Goal: Ask a question

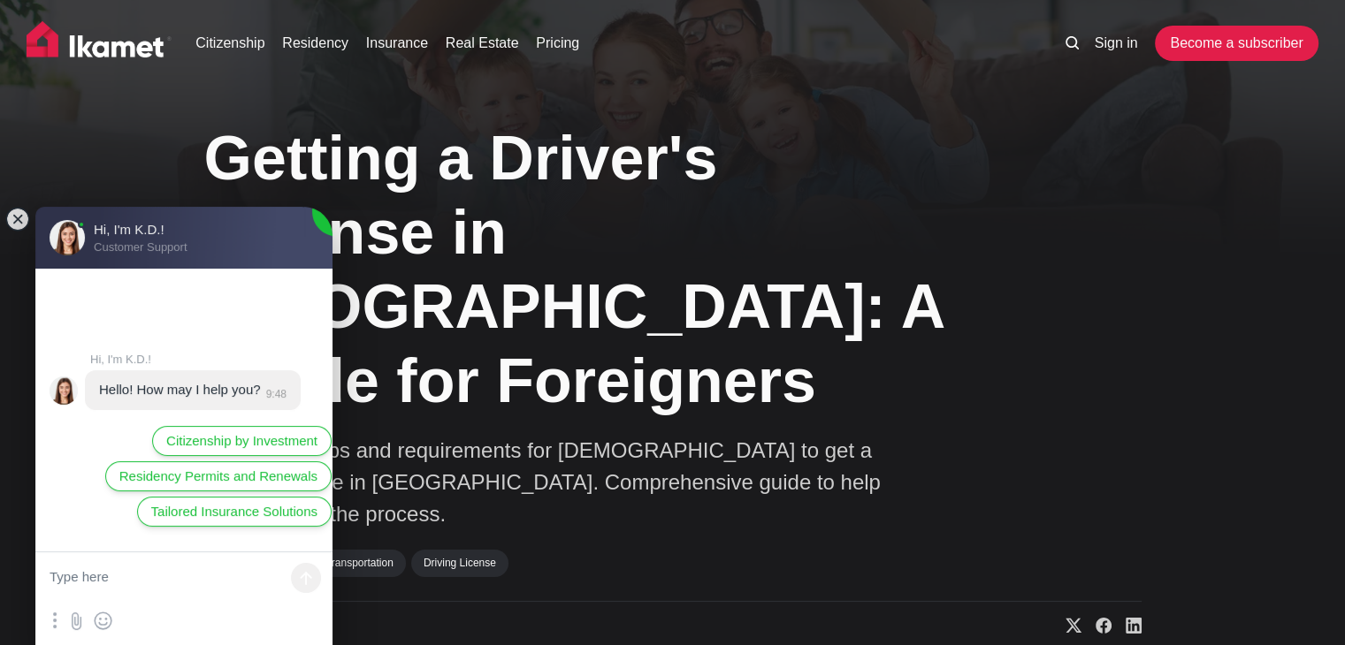
click at [130, 599] on textarea at bounding box center [183, 578] width 297 height 53
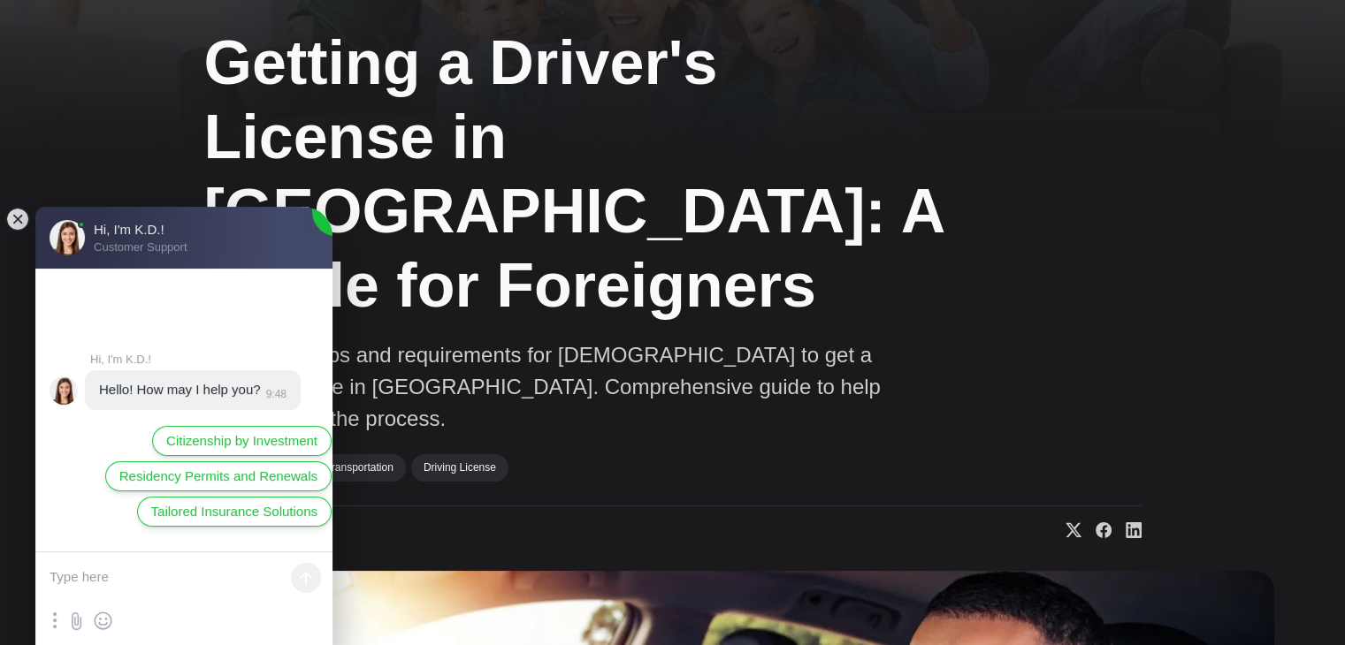
scroll to position [88, 0]
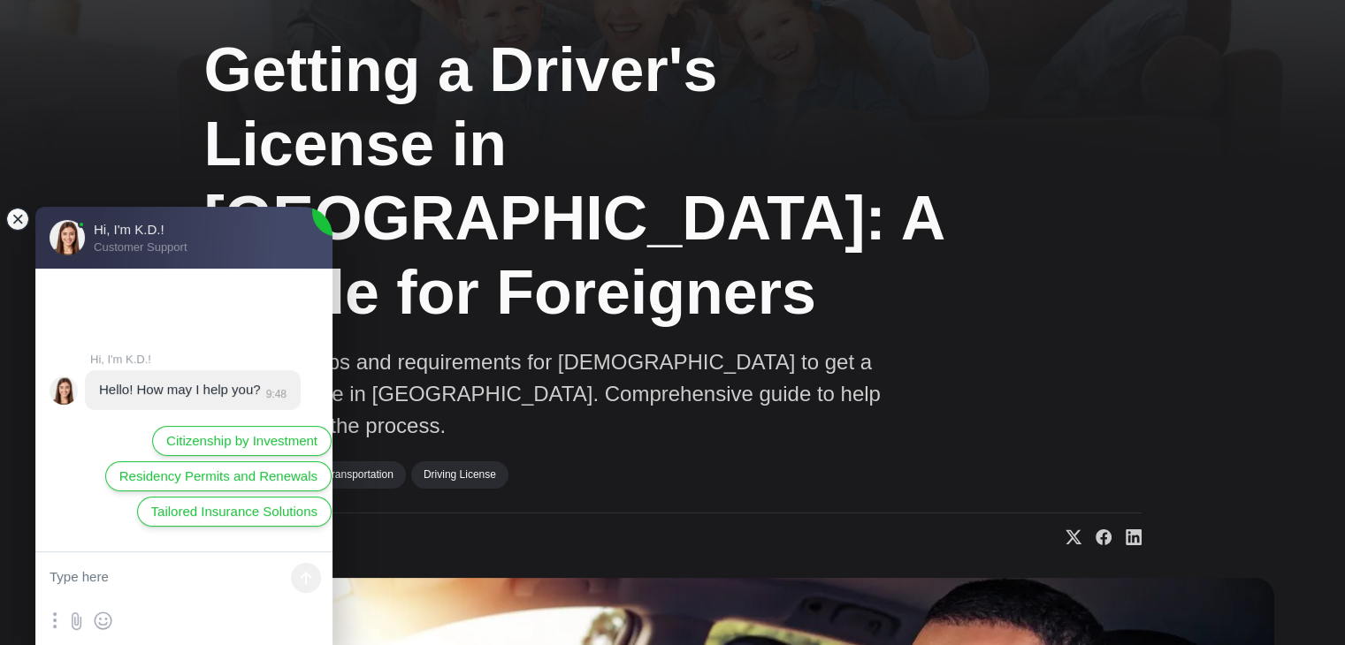
click at [27, 216] on jdiv at bounding box center [17, 219] width 25 height 25
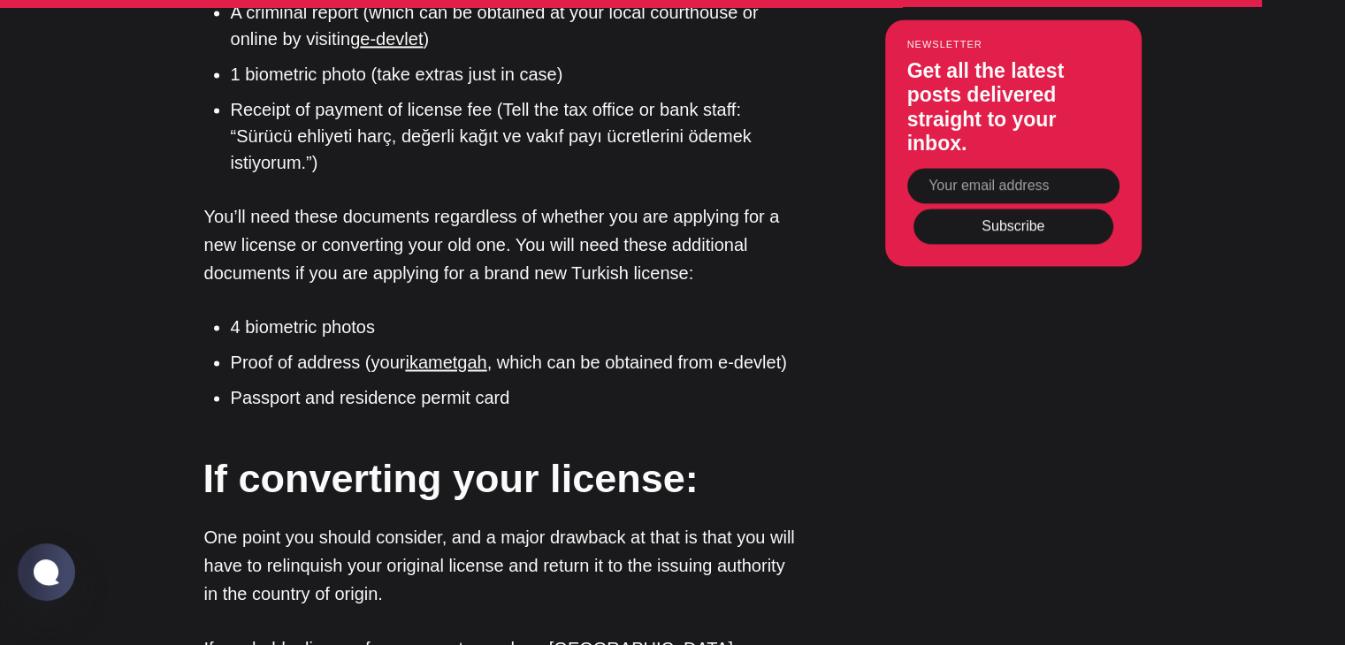
scroll to position [0, 0]
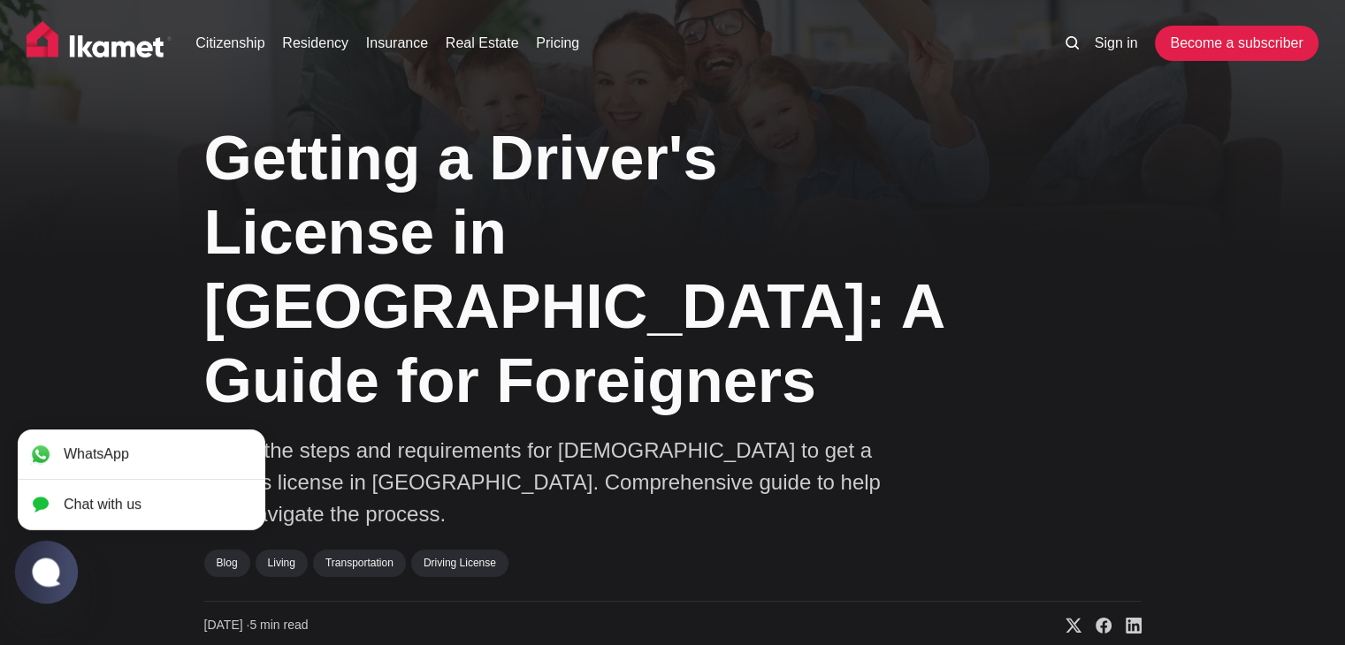
click at [53, 572] on jdiv at bounding box center [46, 572] width 34 height 30
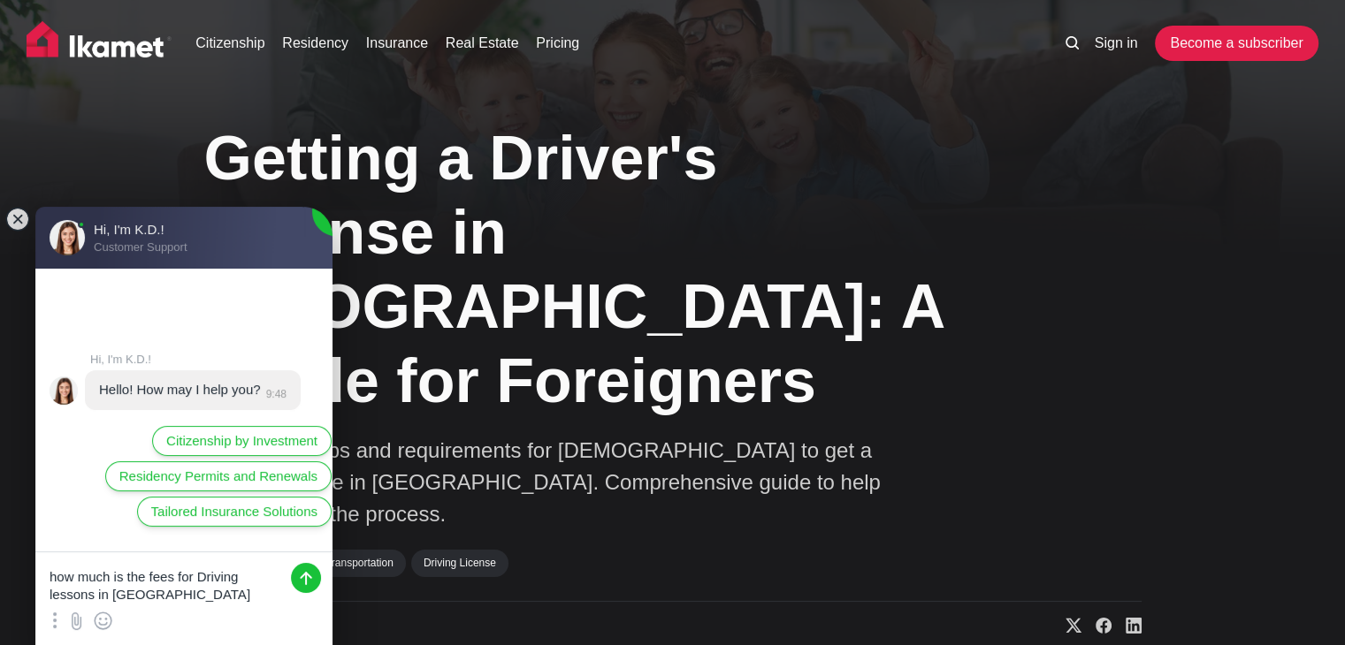
type textarea "how much is the fees for Driving lessons in [GEOGRAPHIC_DATA]?"
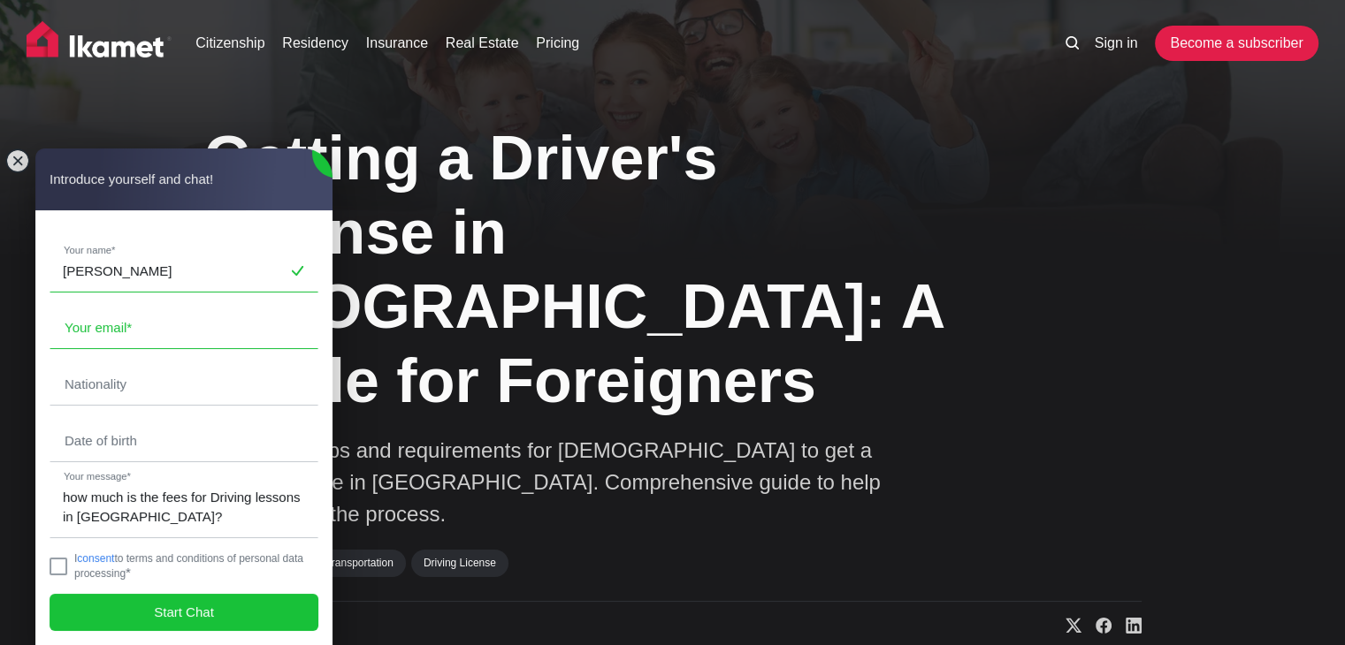
type input "[PERSON_NAME]"
click at [81, 333] on input "email" at bounding box center [183, 328] width 267 height 41
type input "[EMAIL_ADDRESS][DOMAIN_NAME]"
click at [135, 386] on input "text" at bounding box center [183, 384] width 267 height 41
type input "[GEOGRAPHIC_DATA]"
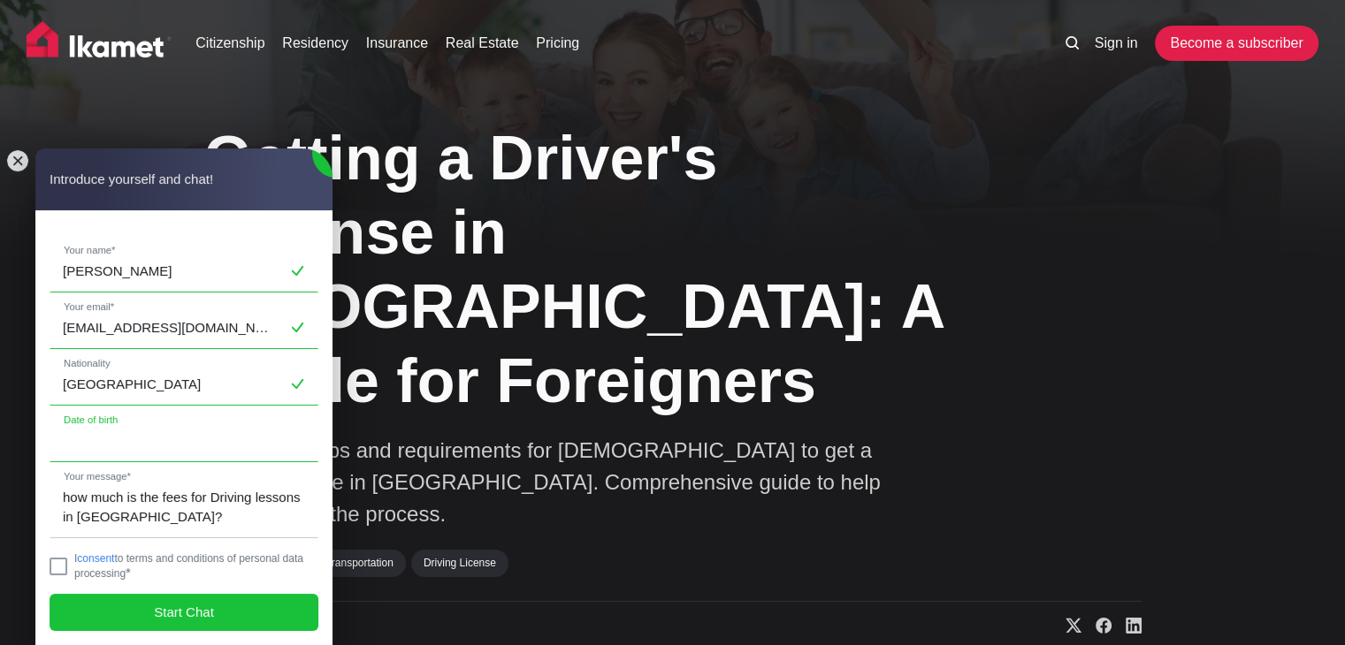
click at [112, 453] on input "text" at bounding box center [183, 441] width 267 height 41
type input "[DATE]"
click at [67, 568] on jdiv "I consent to terms and conditions of personal data processing *" at bounding box center [184, 565] width 269 height 27
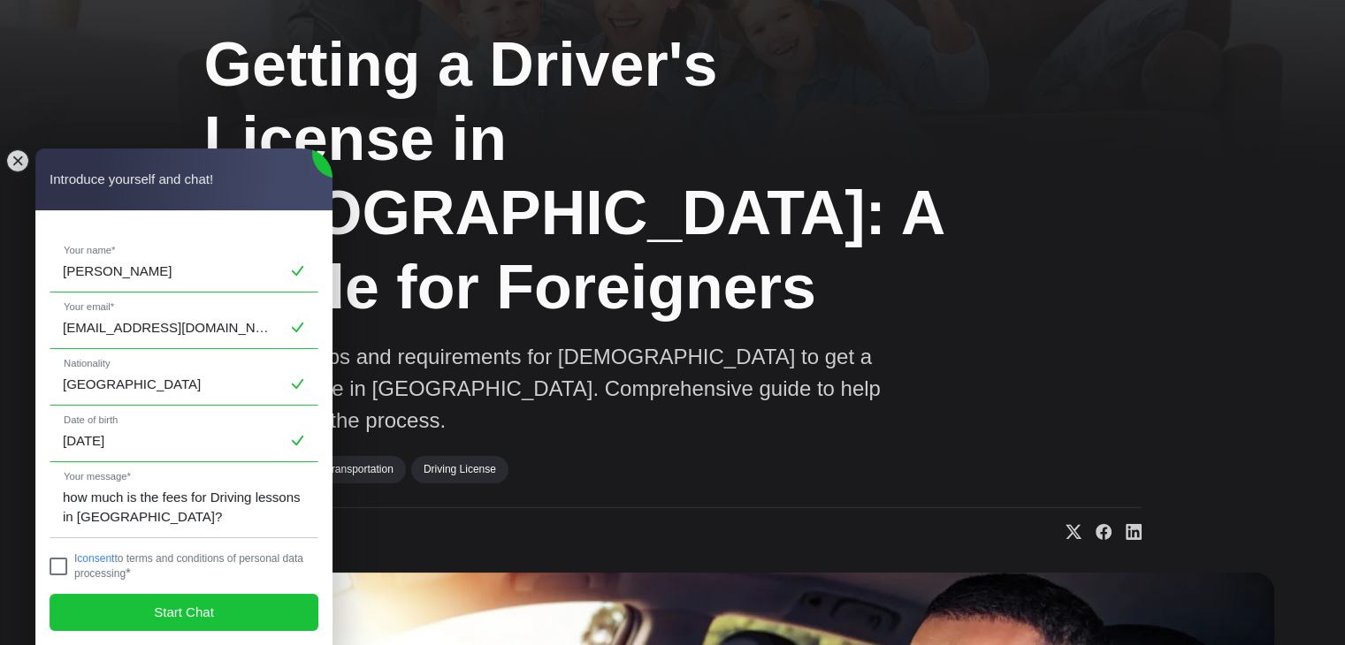
scroll to position [177, 0]
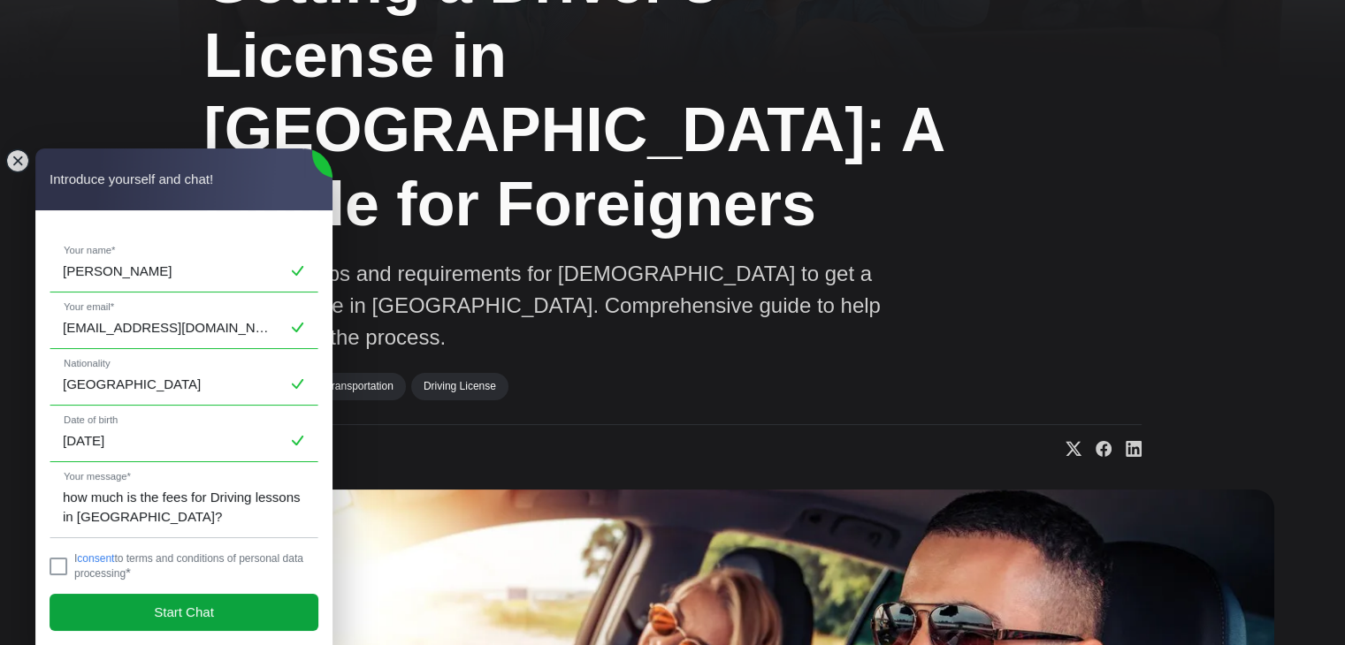
click at [171, 607] on span "Start Chat" at bounding box center [184, 612] width 60 height 19
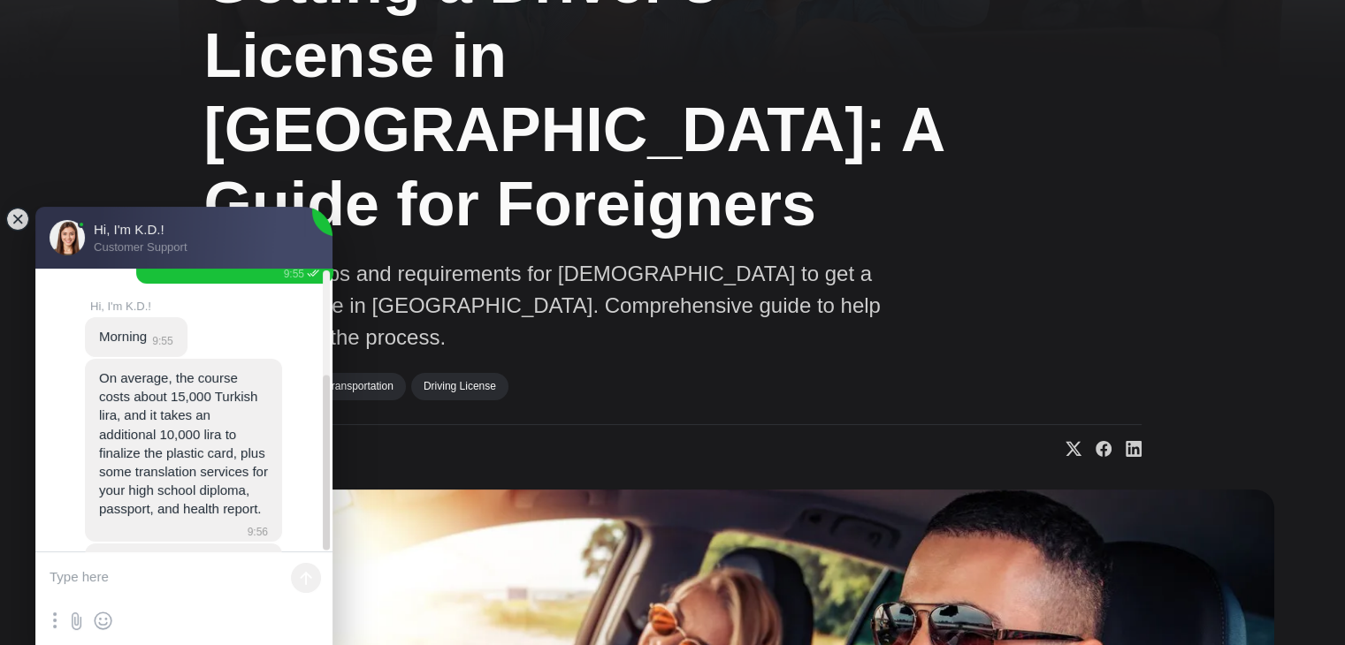
scroll to position [231, 0]
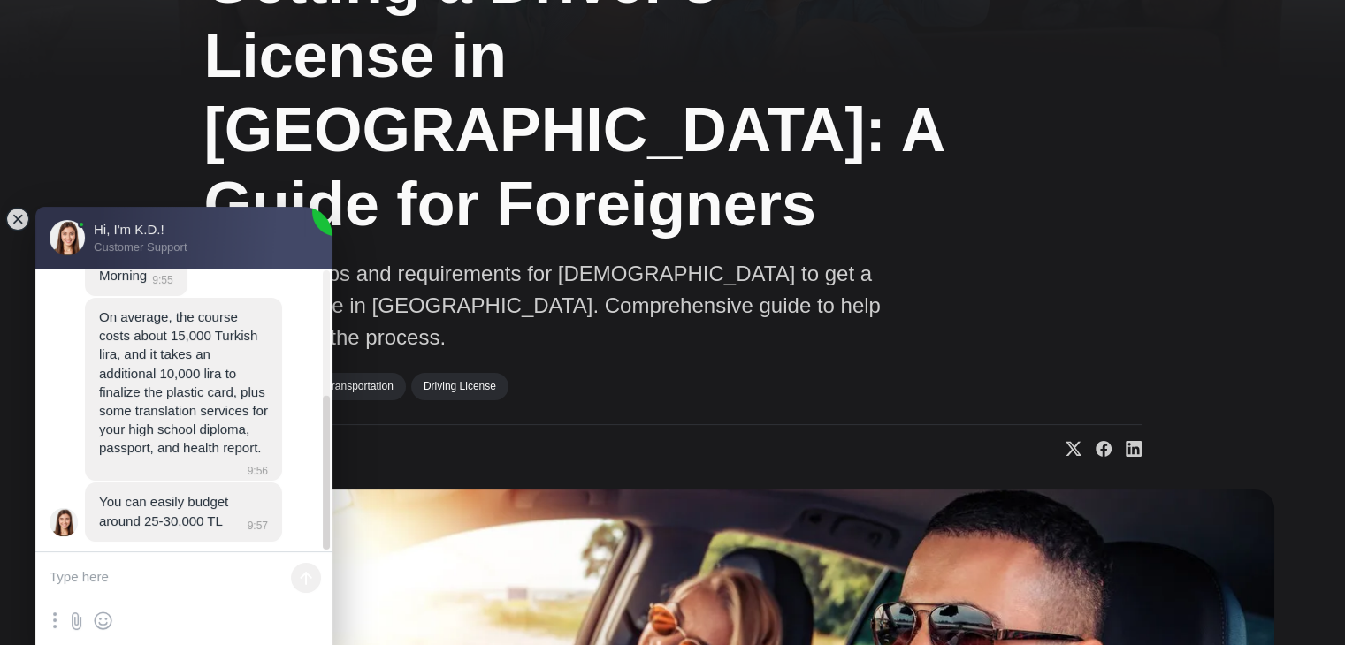
click at [41, 575] on textarea at bounding box center [183, 578] width 297 height 53
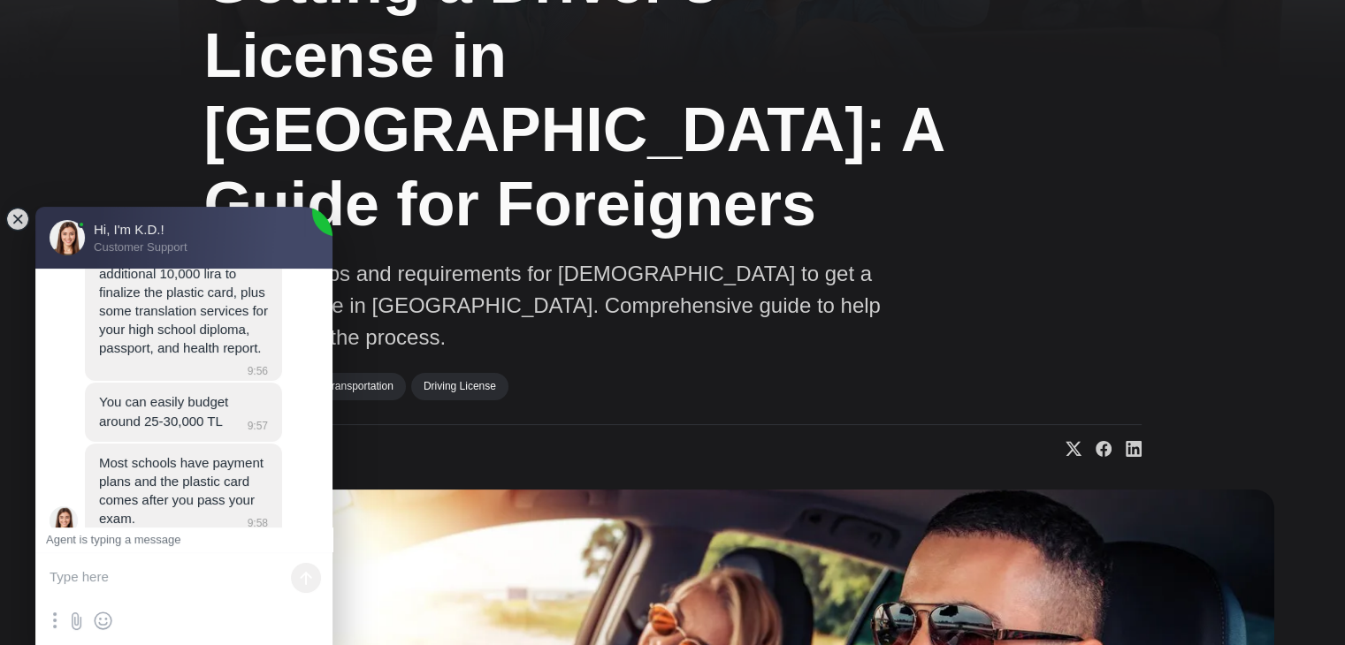
type textarea "D"
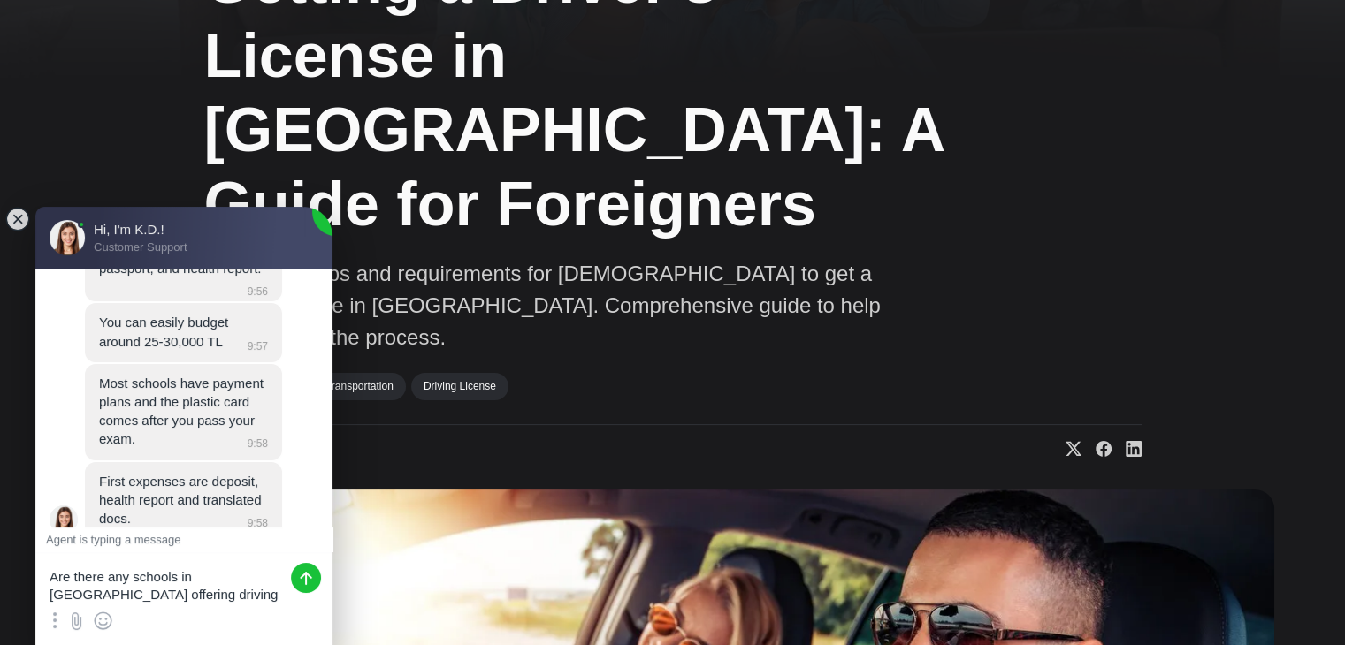
type textarea "Are there any schools in [GEOGRAPHIC_DATA] offering driving course in English?"
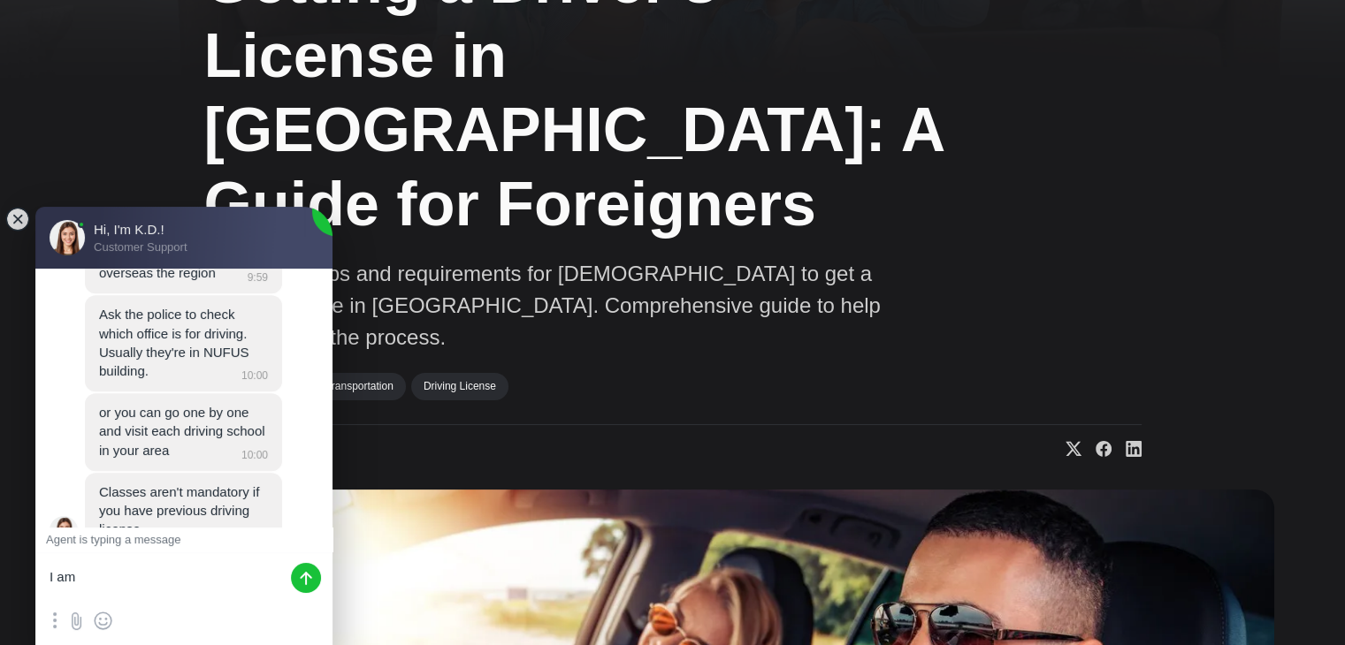
scroll to position [1099, 0]
type textarea "I am starting from scratch"
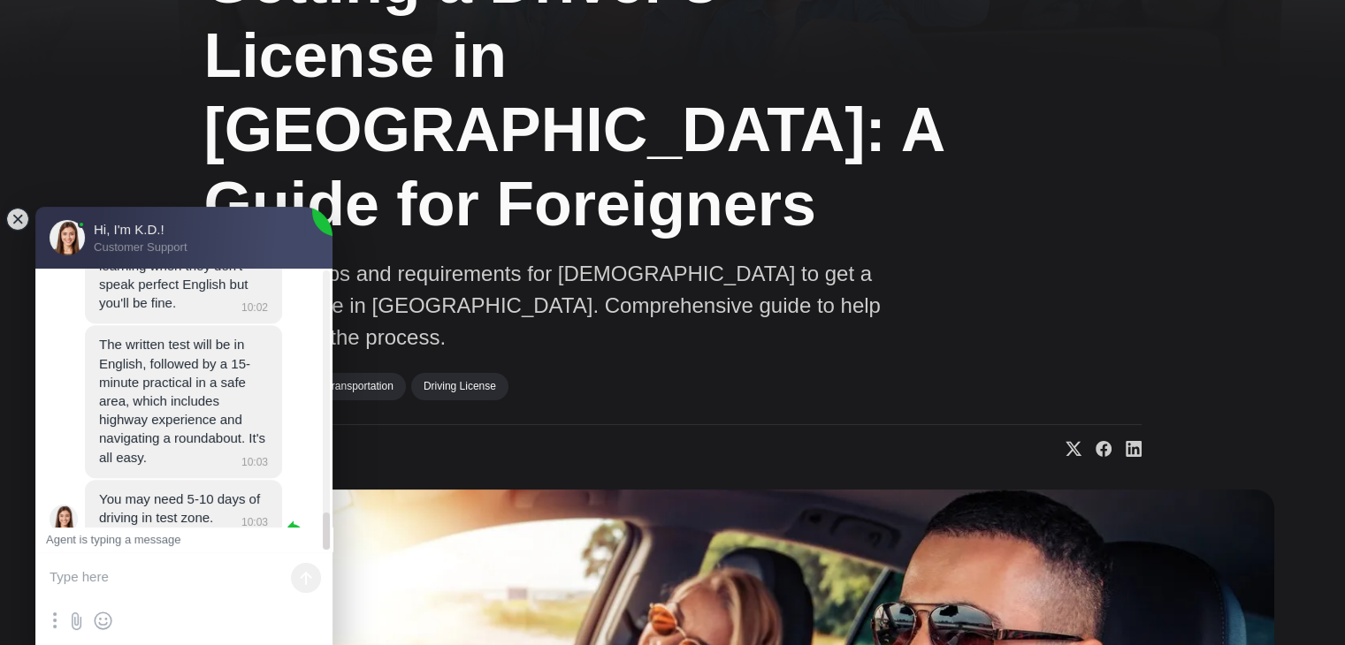
scroll to position [1948, 0]
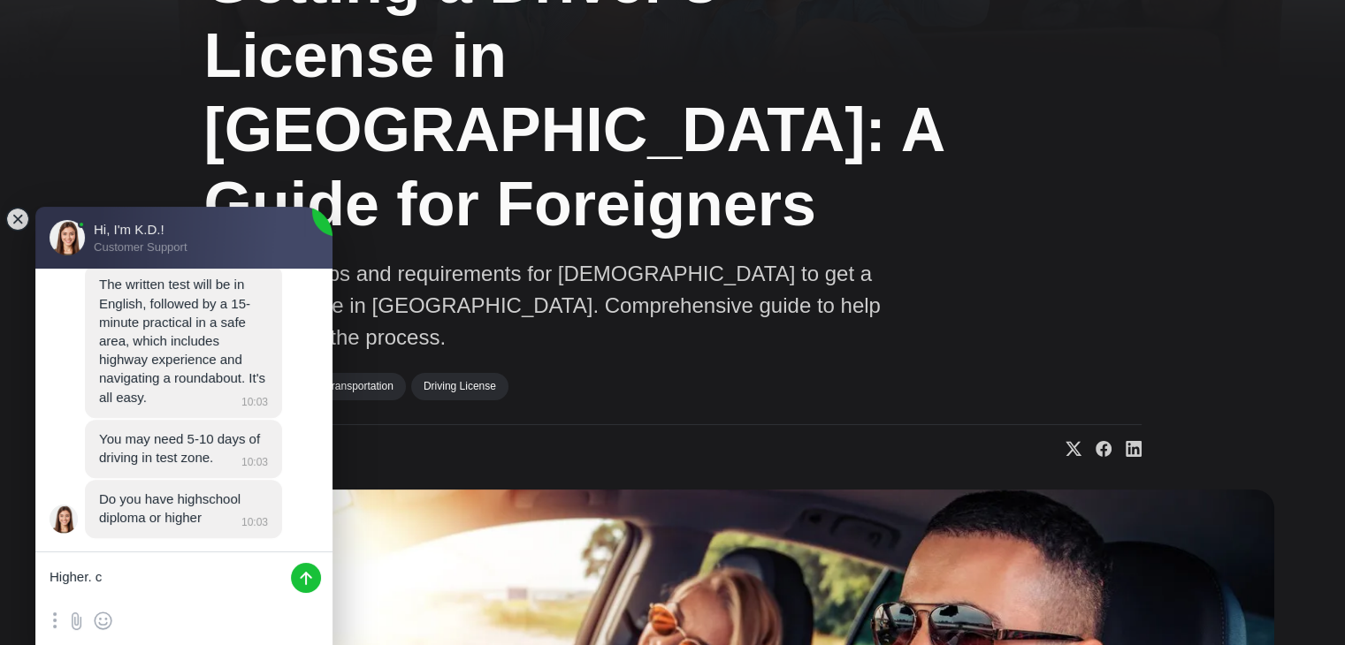
type textarea "Higher."
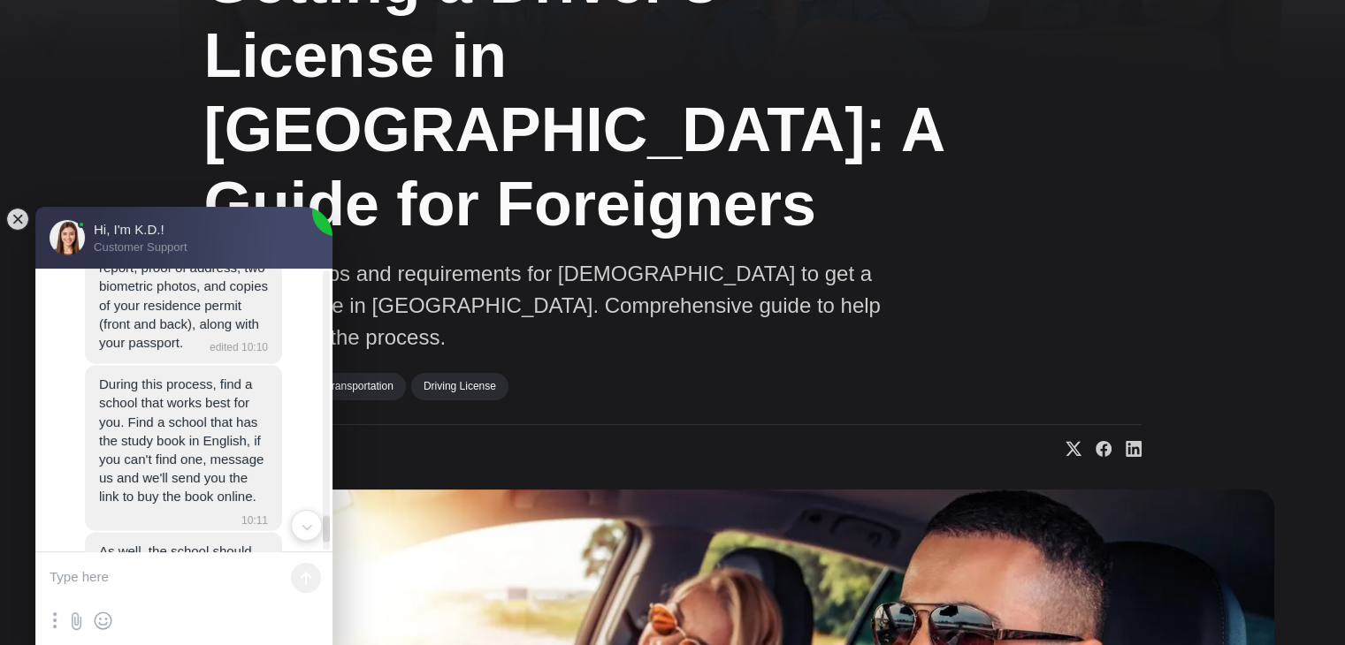
scroll to position [2730, 0]
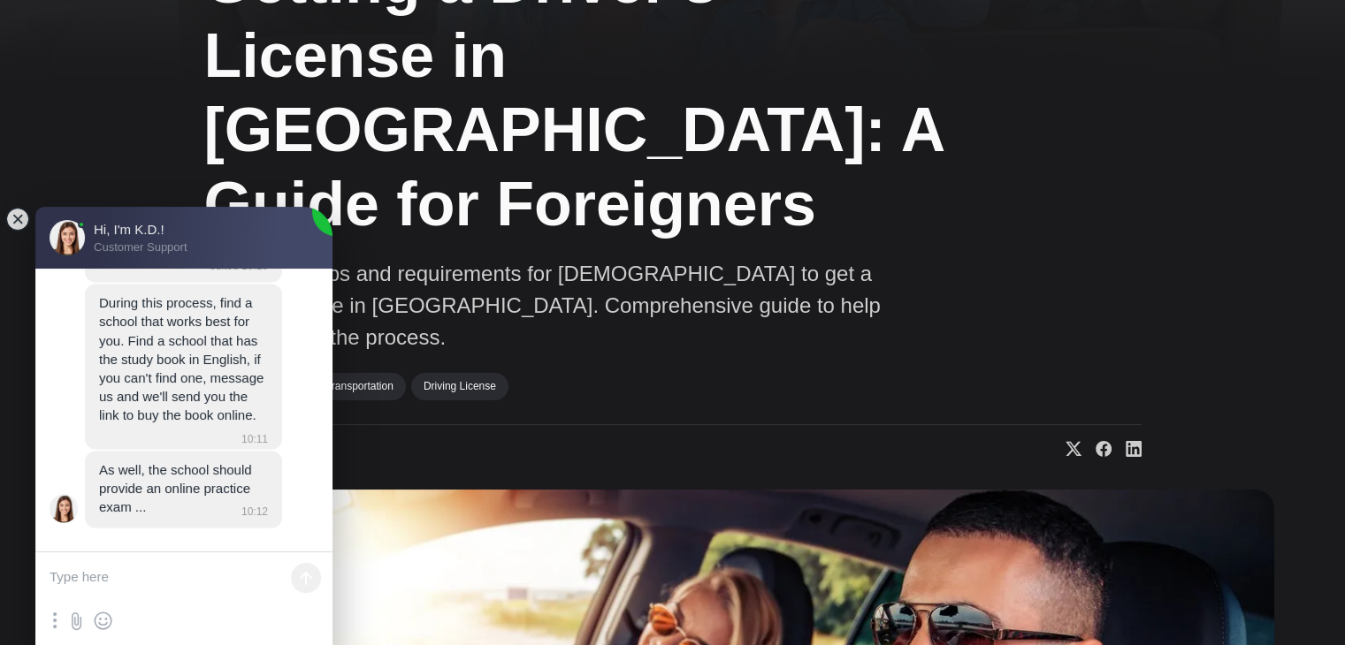
click at [152, 598] on textarea at bounding box center [183, 578] width 297 height 53
type textarea "Ok, got it. Thanks for you support"
